Goal: Transaction & Acquisition: Purchase product/service

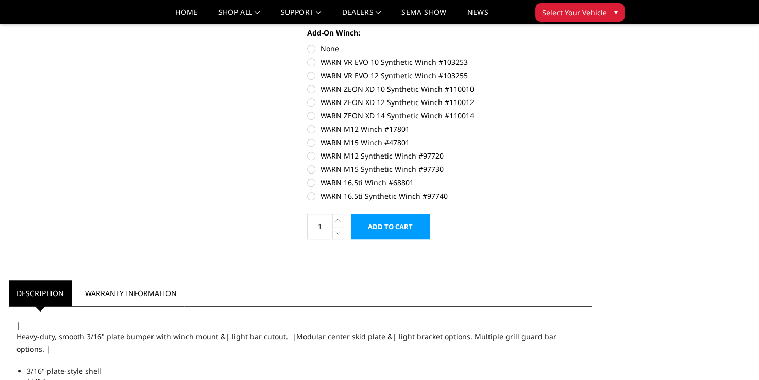
scroll to position [680, 0]
click at [314, 196] on label "WARN 16.5ti Synthetic Winch #97740" at bounding box center [449, 196] width 284 height 11
click at [591, 178] on input "WARN 16.5ti Synthetic Winch #97740" at bounding box center [591, 177] width 1 height 1
radio input "true"
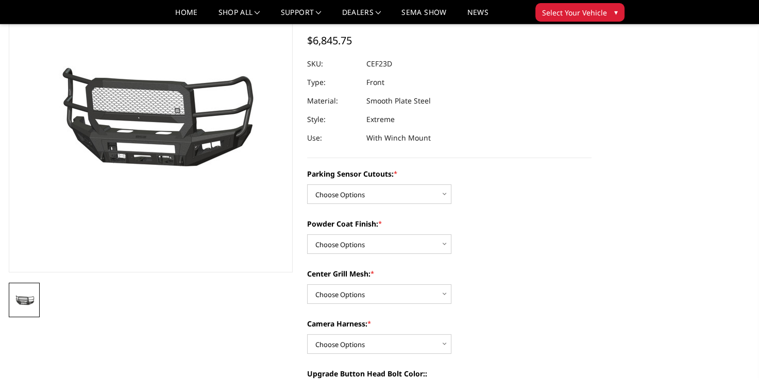
scroll to position [109, 0]
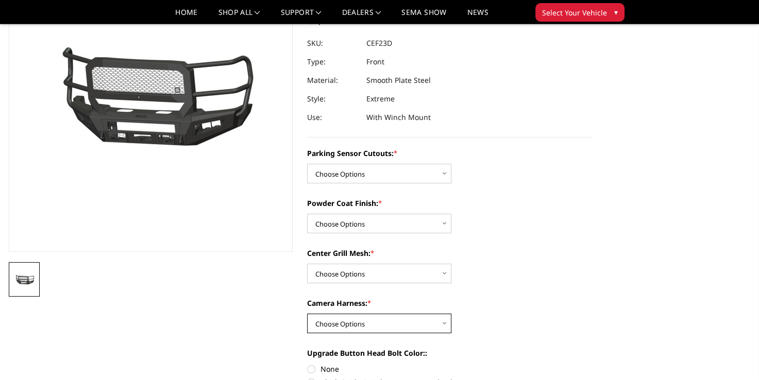
click at [447, 326] on select "Choose Options WITH Camera Harness WITHOUT Camera Harness" at bounding box center [379, 324] width 144 height 20
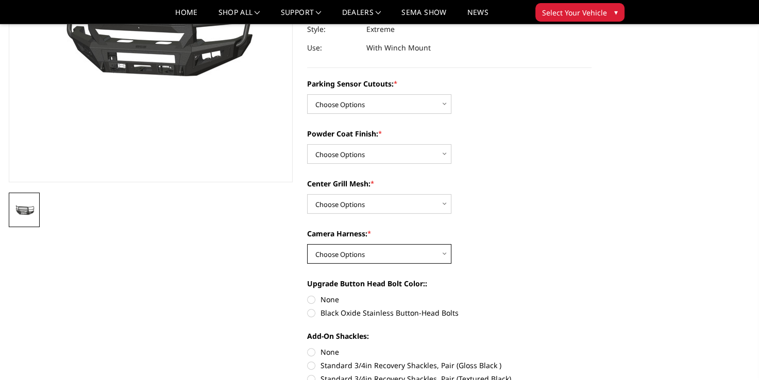
scroll to position [180, 0]
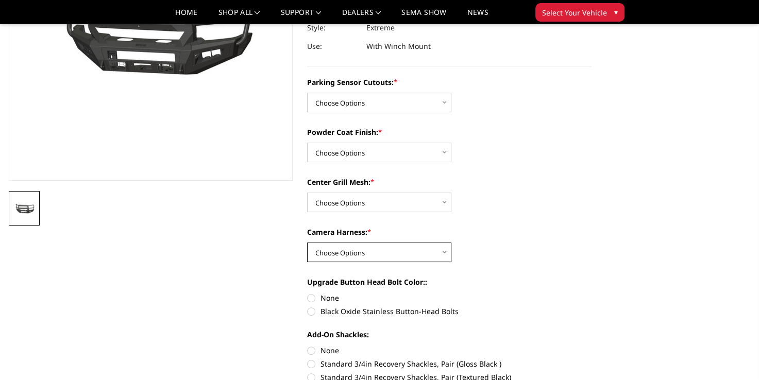
click at [440, 252] on select "Choose Options WITH Camera Harness WITHOUT Camera Harness" at bounding box center [379, 253] width 144 height 20
select select "2434"
click at [307, 243] on select "Choose Options WITH Camera Harness WITHOUT Camera Harness" at bounding box center [379, 253] width 144 height 20
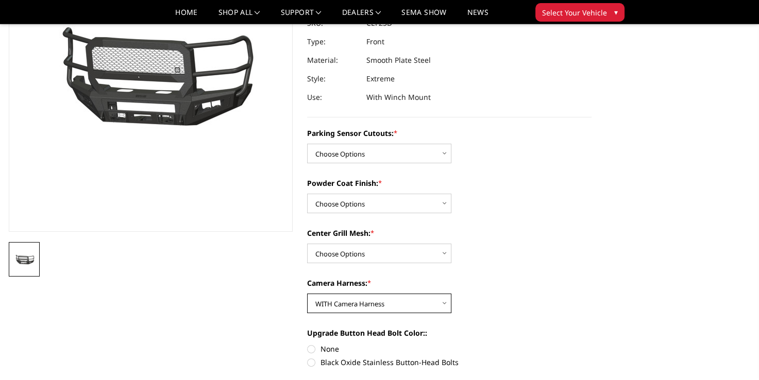
scroll to position [126, 0]
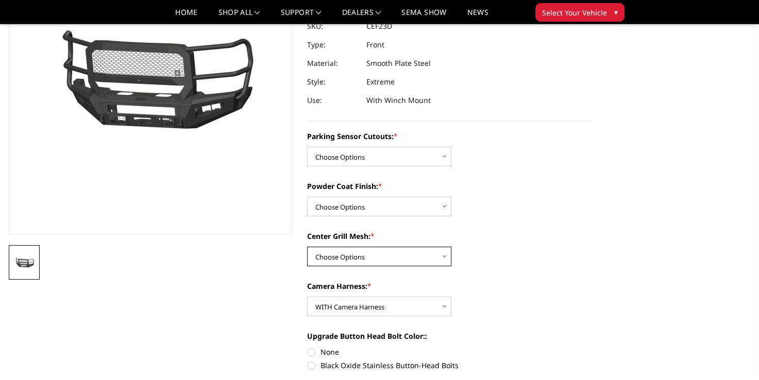
click at [444, 257] on select "Choose Options With Center Grill Mesh Without Center Grill Mesh" at bounding box center [379, 257] width 144 height 20
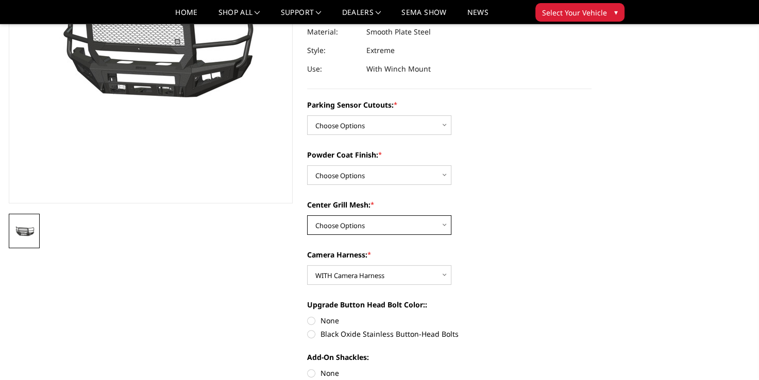
scroll to position [159, 0]
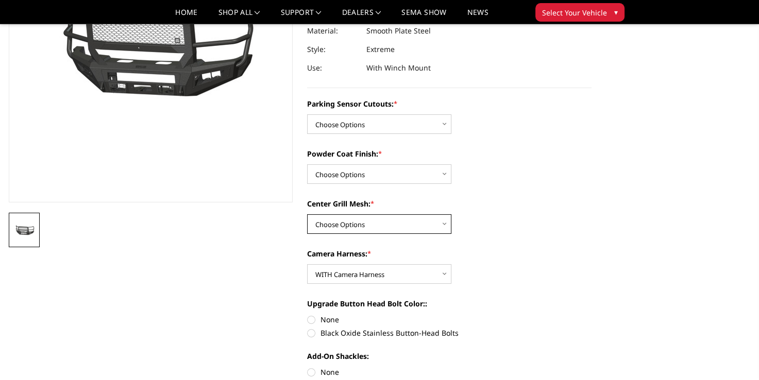
click at [435, 227] on select "Choose Options With Center Grill Mesh Without Center Grill Mesh" at bounding box center [379, 224] width 144 height 20
select select "2432"
click at [307, 214] on select "Choose Options With Center Grill Mesh Without Center Grill Mesh" at bounding box center [379, 224] width 144 height 20
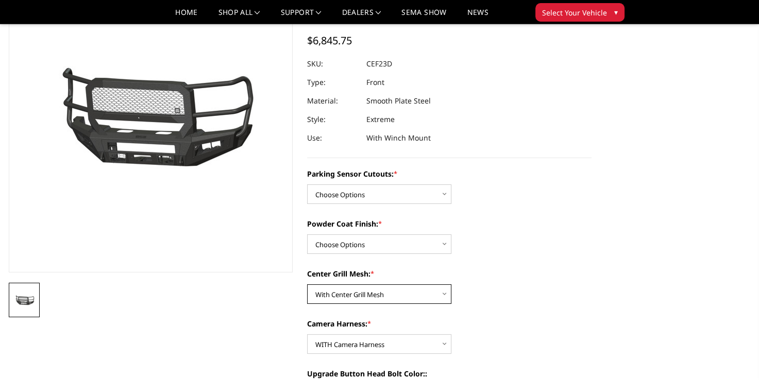
scroll to position [87, 0]
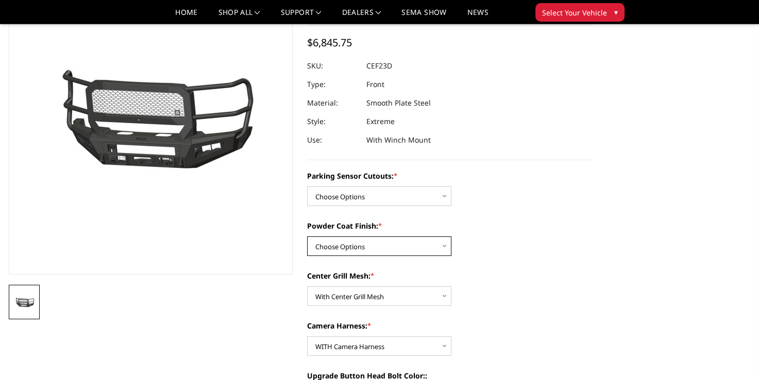
click at [444, 246] on select "Choose Options Bare Metal Textured Black Powder Coat" at bounding box center [379, 246] width 144 height 20
select select "2431"
click at [307, 236] on select "Choose Options Bare Metal Textured Black Powder Coat" at bounding box center [379, 246] width 144 height 20
click at [443, 199] on select "Choose Options No-Without Parking Sensor Cutouts Yes-With Parking Sensor Cutouts" at bounding box center [379, 196] width 144 height 20
select select "2428"
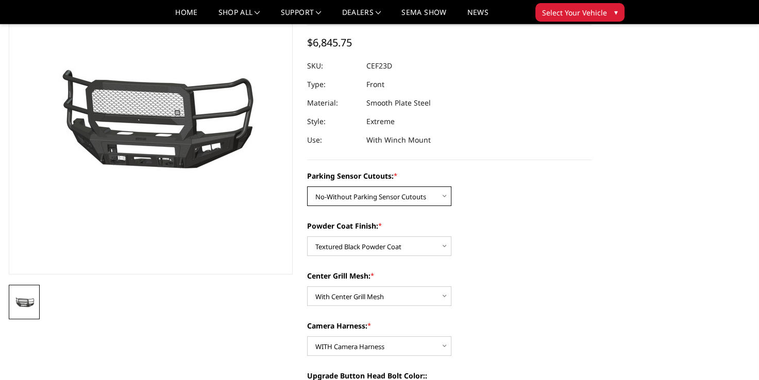
click at [307, 186] on select "Choose Options No-Without Parking Sensor Cutouts Yes-With Parking Sensor Cutouts" at bounding box center [379, 196] width 144 height 20
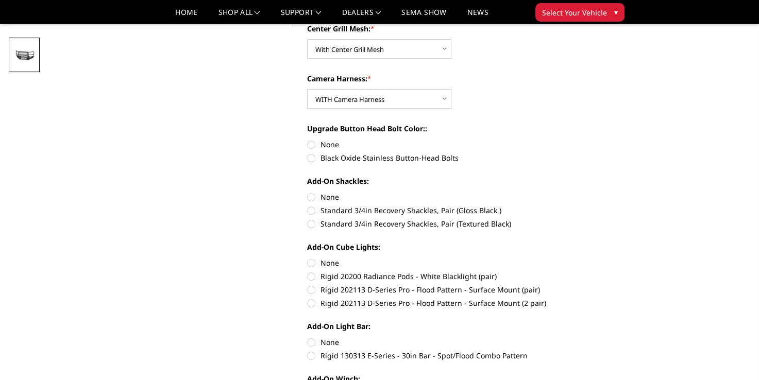
scroll to position [347, 0]
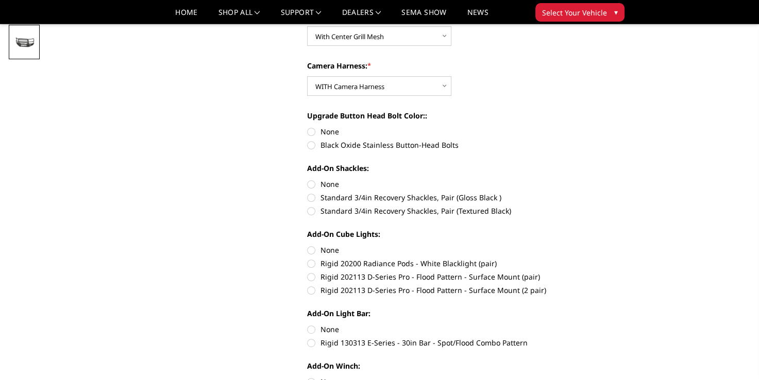
click at [314, 216] on label "Standard 3/4in Recovery Shackles, Pair (Textured Black)" at bounding box center [449, 210] width 284 height 11
click at [591, 193] on input "Standard 3/4in Recovery Shackles, Pair (Textured Black)" at bounding box center [591, 192] width 1 height 1
radio input "true"
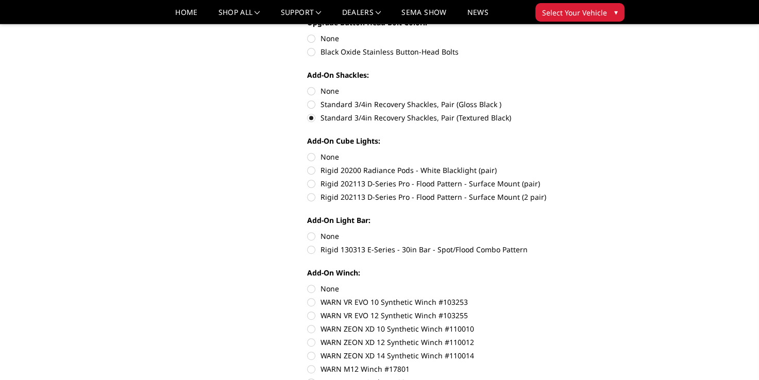
scroll to position [440, 0]
click at [317, 185] on label "Rigid 202113 D-Series Pro - Flood Pattern - Surface Mount (pair)" at bounding box center [449, 183] width 284 height 11
click at [591, 165] on input "Rigid 202113 D-Series Pro - Flood Pattern - Surface Mount (pair)" at bounding box center [591, 164] width 1 height 1
radio input "true"
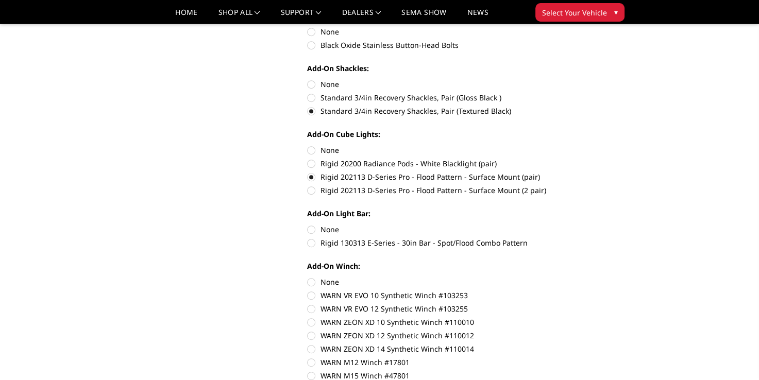
scroll to position [454, 0]
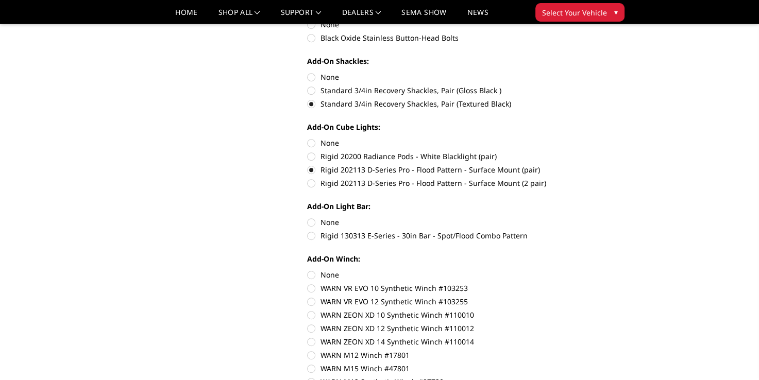
click at [313, 236] on label "Rigid 130313 E-Series - 30in Bar - Spot/Flood Combo Pattern" at bounding box center [449, 235] width 284 height 11
click at [591, 217] on input "Rigid 130313 E-Series - 30in Bar - Spot/Flood Combo Pattern" at bounding box center [591, 217] width 1 height 1
radio input "true"
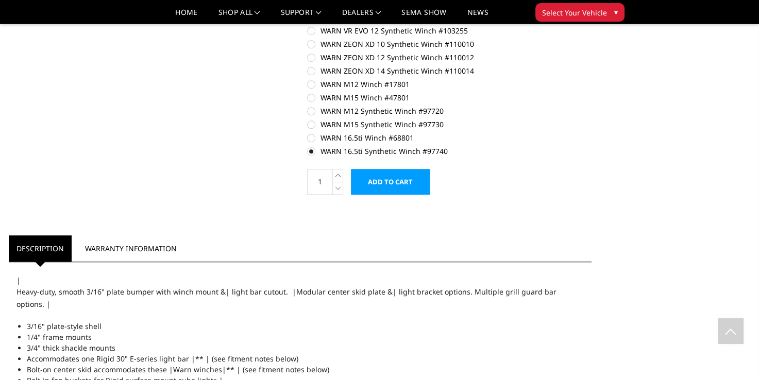
scroll to position [727, 0]
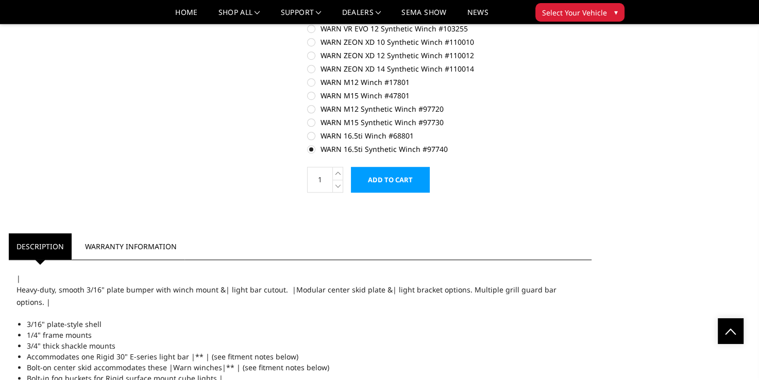
click at [390, 182] on input "Add to Cart" at bounding box center [390, 180] width 79 height 26
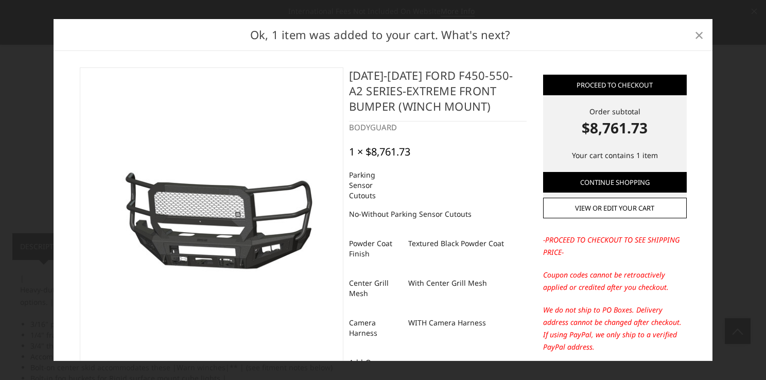
click at [700, 33] on span "×" at bounding box center [699, 35] width 9 height 22
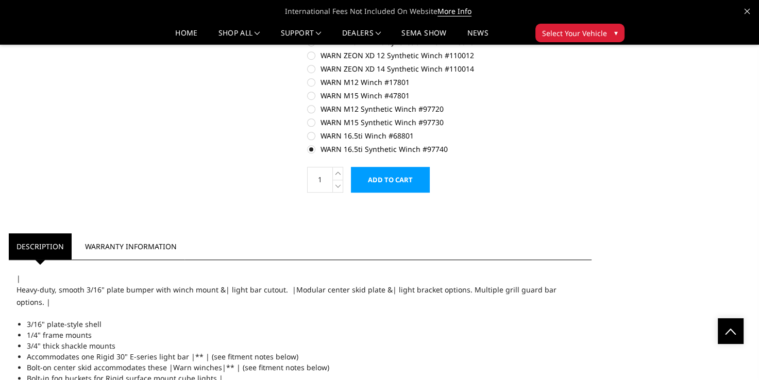
click at [563, 152] on label "WARN 16.5ti Synthetic Winch #97740" at bounding box center [449, 149] width 284 height 11
click at [591, 131] on input "WARN 16.5ti Synthetic Winch #97740" at bounding box center [591, 130] width 1 height 1
